Goal: Information Seeking & Learning: Understand process/instructions

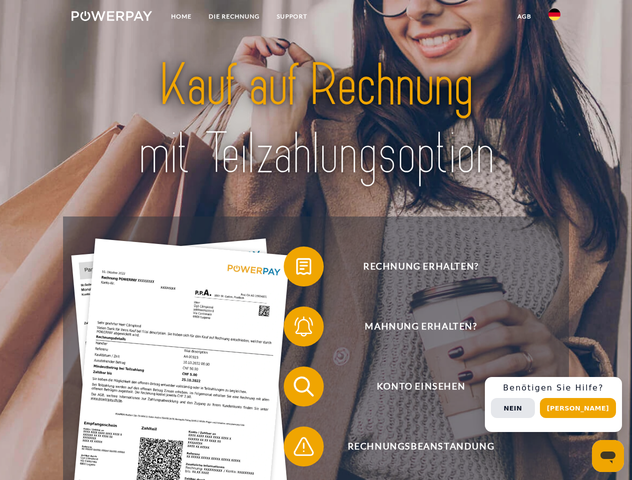
click at [112, 18] on img at bounding box center [112, 16] width 81 height 10
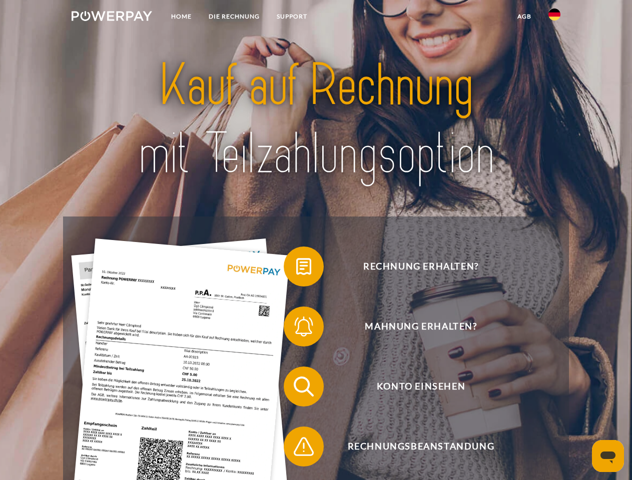
click at [554, 18] on img at bounding box center [554, 15] width 12 height 12
click at [524, 17] on link "agb" at bounding box center [524, 17] width 31 height 18
click at [296, 269] on span at bounding box center [289, 267] width 50 height 50
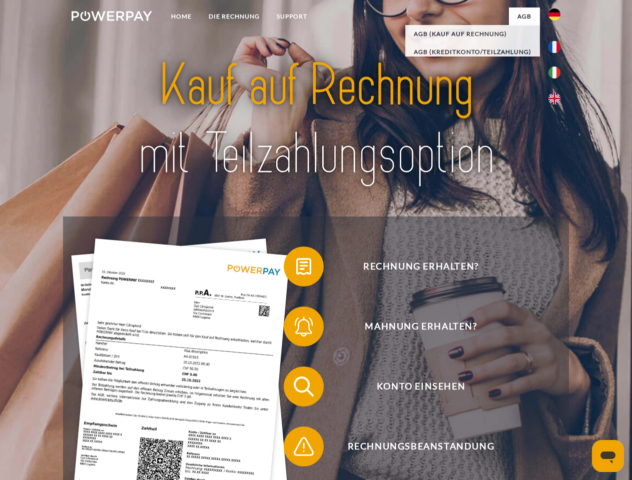
click at [296, 329] on span at bounding box center [289, 327] width 50 height 50
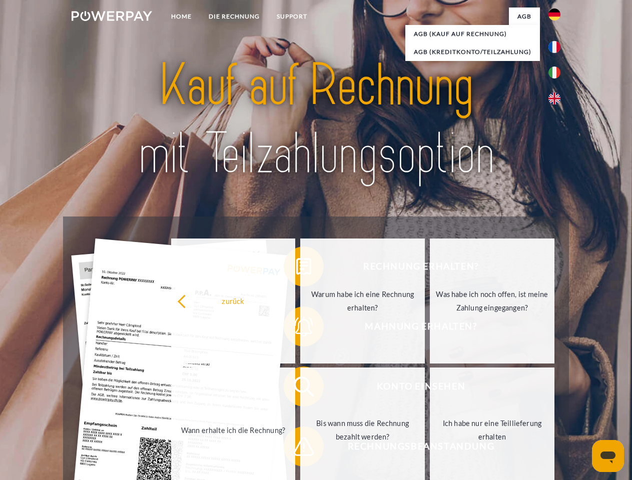
click at [300, 389] on link "Bis wann muss die Rechnung bezahlt werden?" at bounding box center [362, 430] width 125 height 125
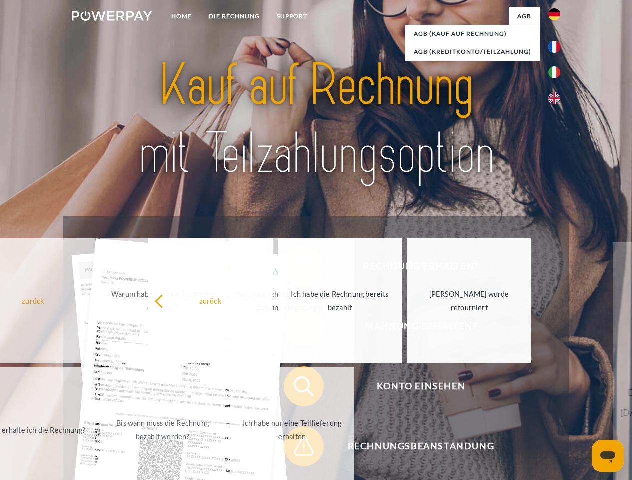
click at [296, 449] on span at bounding box center [289, 447] width 50 height 50
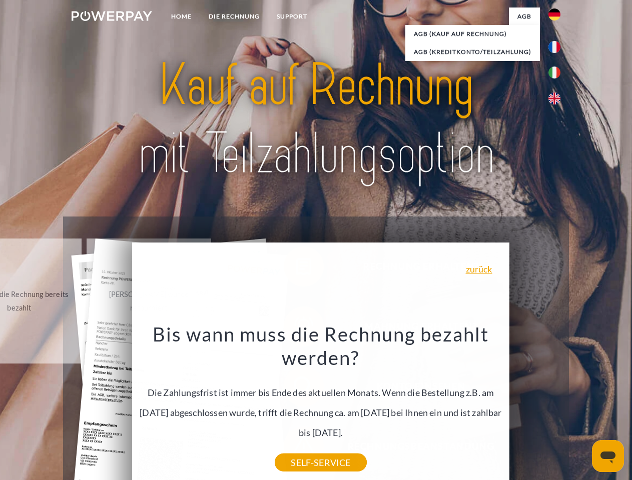
click at [557, 405] on div "Rechnung erhalten? Mahnung erhalten? Konto einsehen" at bounding box center [315, 417] width 505 height 400
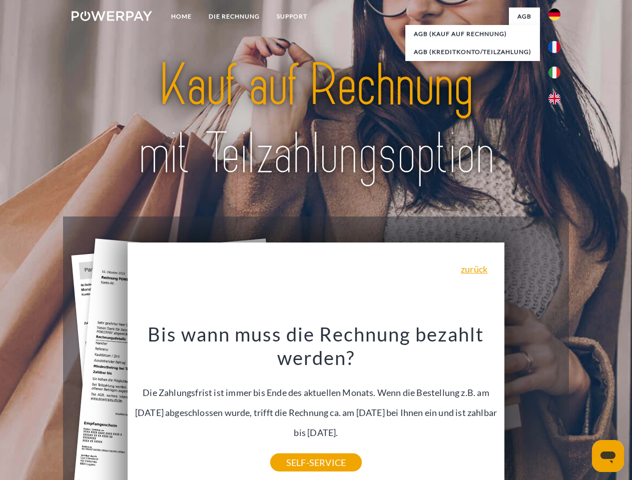
click at [532, 407] on span "Konto einsehen" at bounding box center [420, 387] width 245 height 40
click at [581, 408] on header "Home DIE RECHNUNG SUPPORT" at bounding box center [316, 345] width 632 height 691
